Goal: Information Seeking & Learning: Understand process/instructions

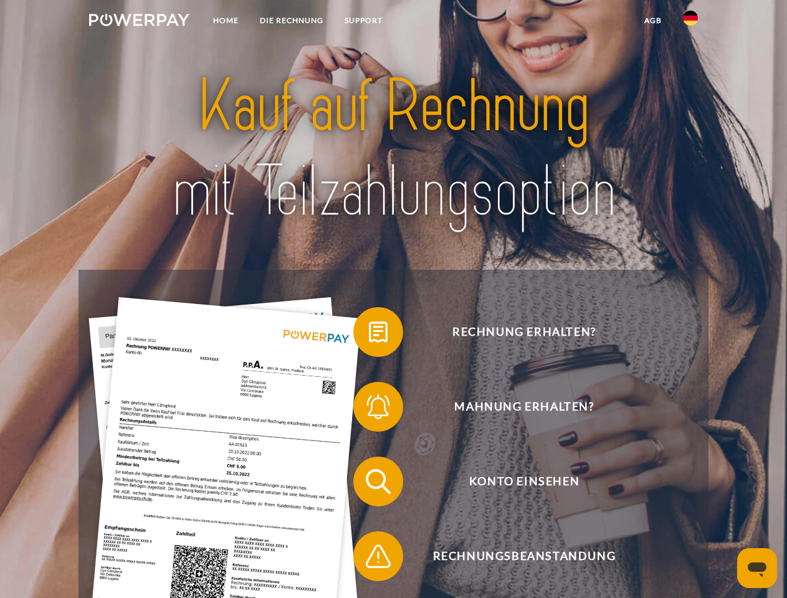
click at [139, 22] on img at bounding box center [139, 20] width 100 height 12
click at [690, 22] on img at bounding box center [690, 18] width 15 height 15
click at [652, 21] on link "agb" at bounding box center [652, 20] width 39 height 22
click at [369, 334] on span at bounding box center [359, 332] width 62 height 62
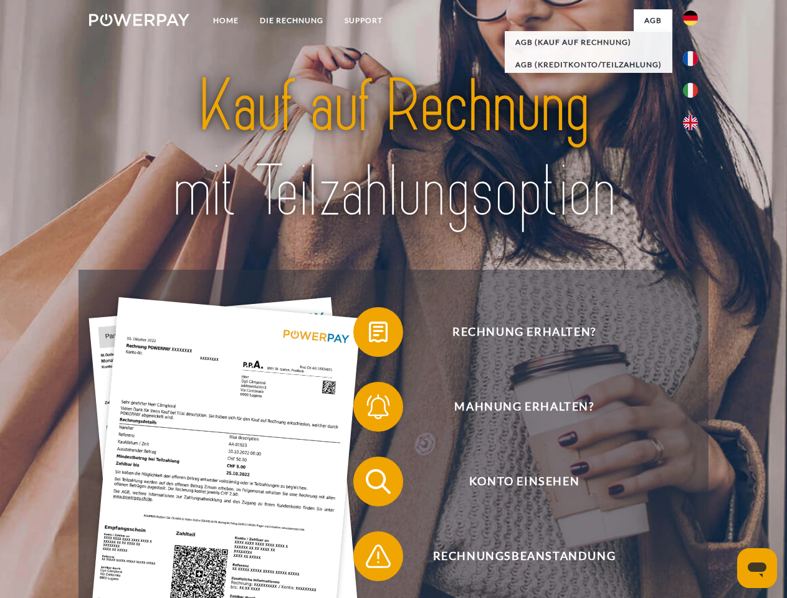
click at [369, 409] on span at bounding box center [359, 407] width 62 height 62
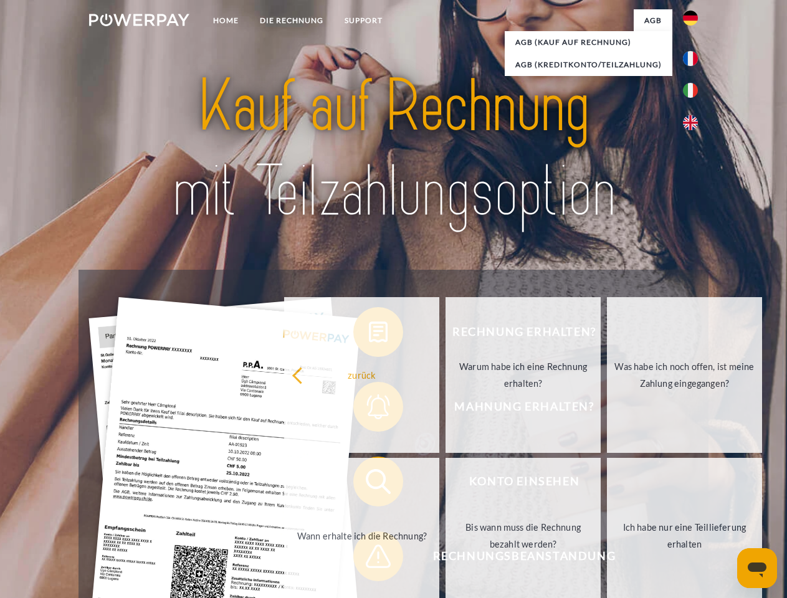
click at [445, 484] on link "Bis wann muss die Rechnung bezahlt werden?" at bounding box center [522, 536] width 155 height 156
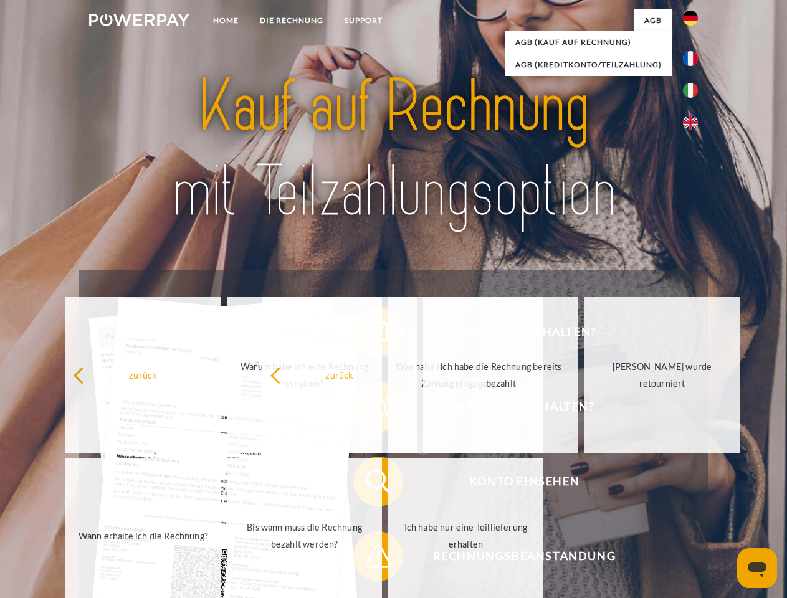
click at [369, 559] on span at bounding box center [359, 556] width 62 height 62
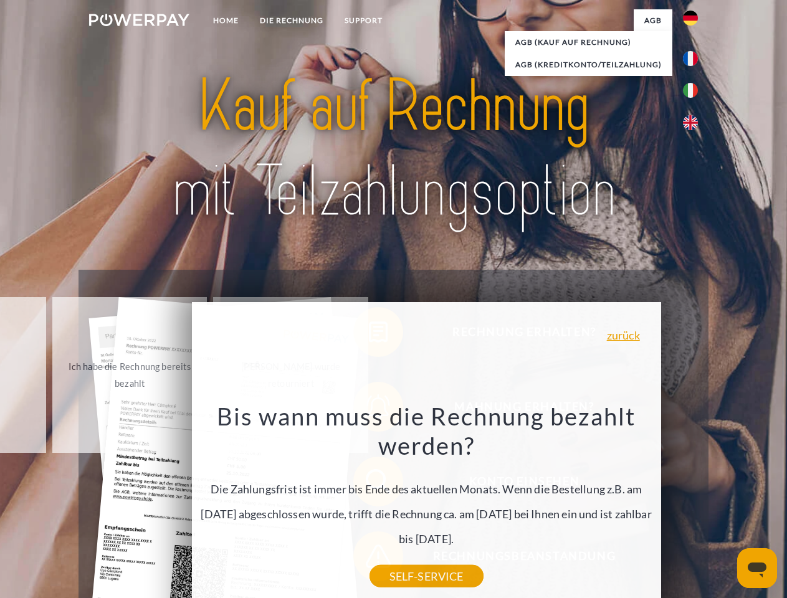
click at [757, 568] on icon "Messaging-Fenster öffnen" at bounding box center [756, 569] width 19 height 15
